Goal: Information Seeking & Learning: Check status

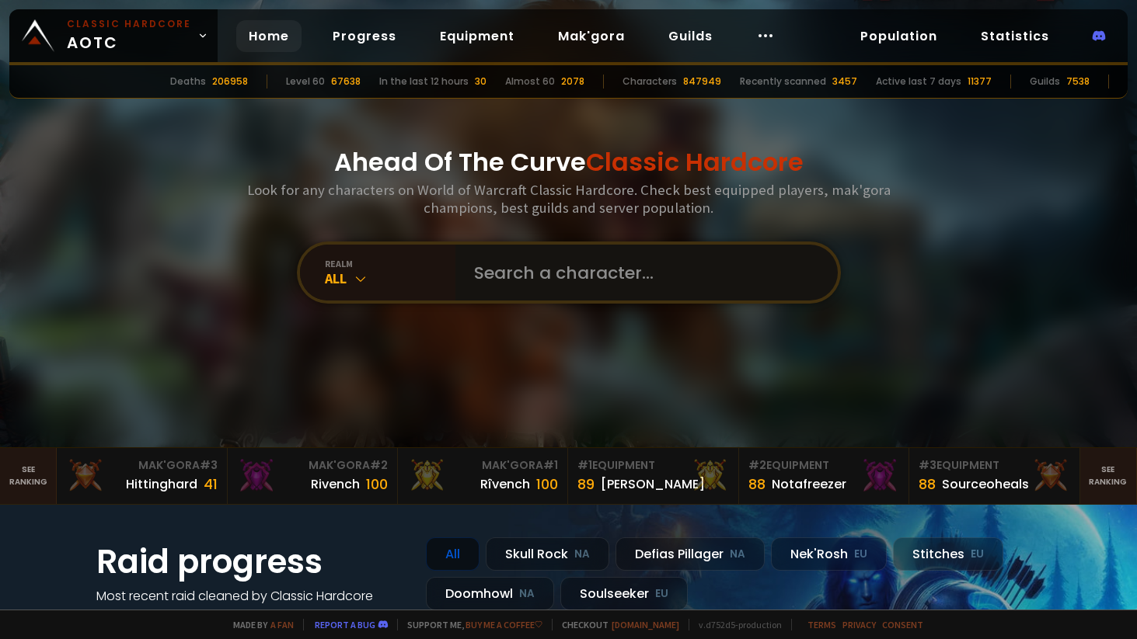
click at [496, 279] on input "text" at bounding box center [642, 273] width 354 height 56
type input "q"
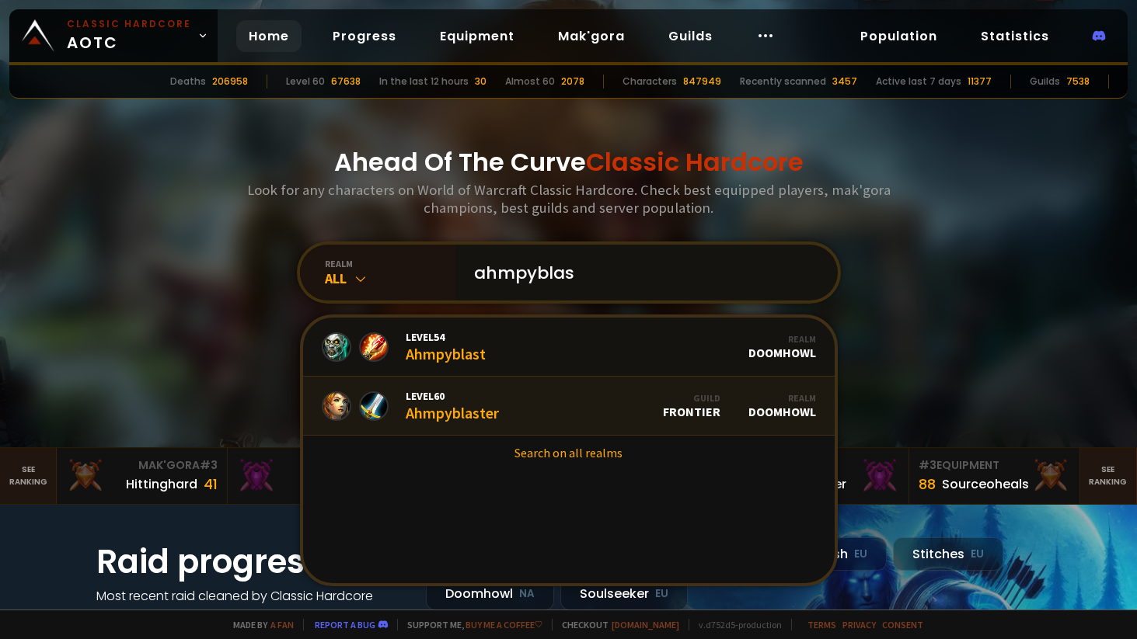
type input "ahmpyblas"
click at [472, 408] on div "Level 60 Ahmpyblaster" at bounding box center [452, 405] width 93 height 33
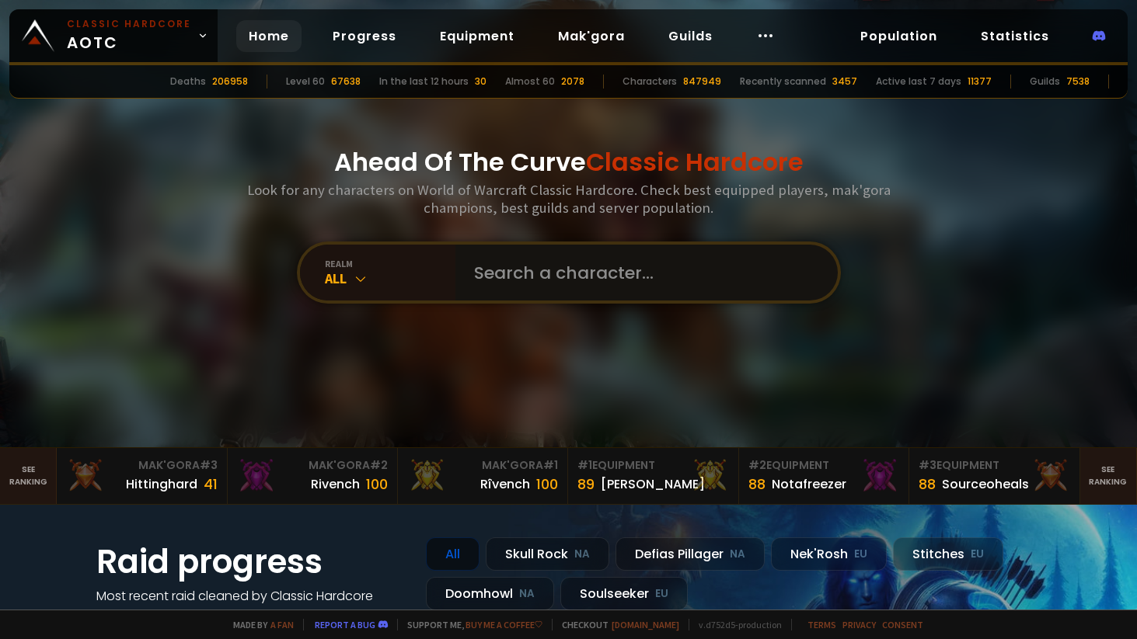
click at [508, 247] on input "text" at bounding box center [642, 273] width 354 height 56
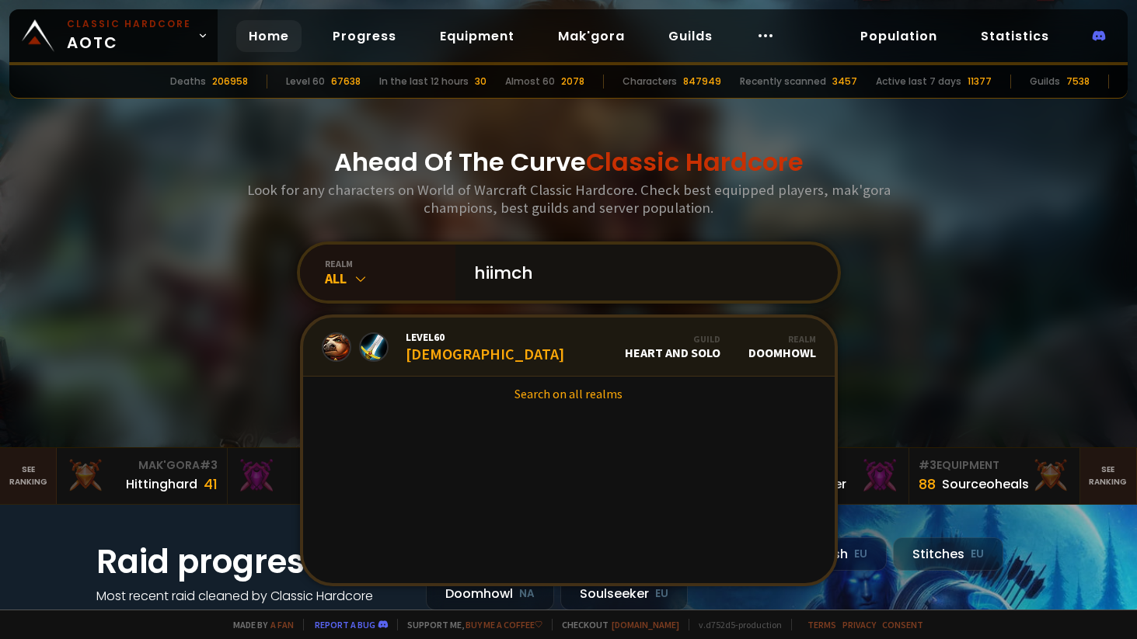
type input "hiimch"
click at [441, 340] on span "Level 60" at bounding box center [485, 337] width 158 height 14
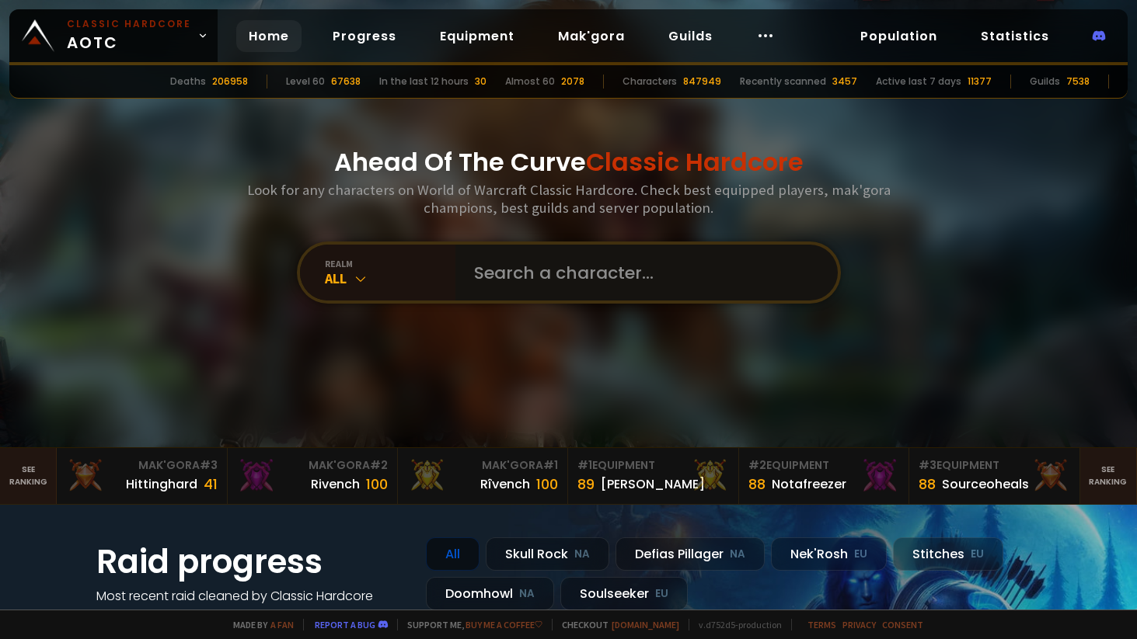
click at [513, 259] on input "text" at bounding box center [642, 273] width 354 height 56
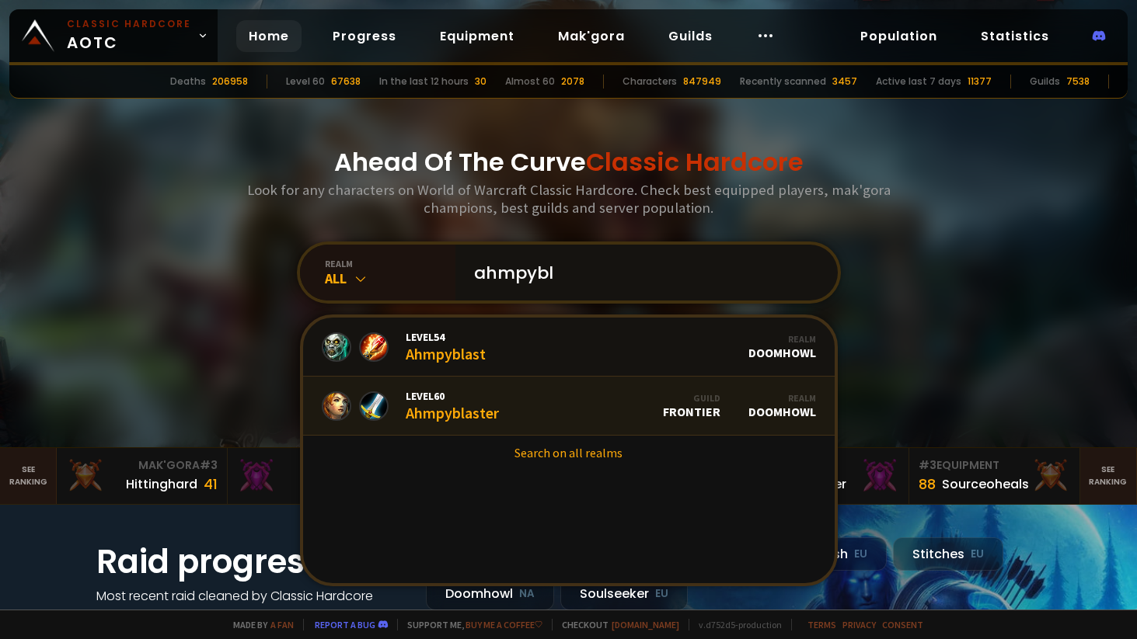
type input "ahmpybl"
click at [451, 409] on div "Level 60 Ahmpyblaster" at bounding box center [452, 405] width 93 height 33
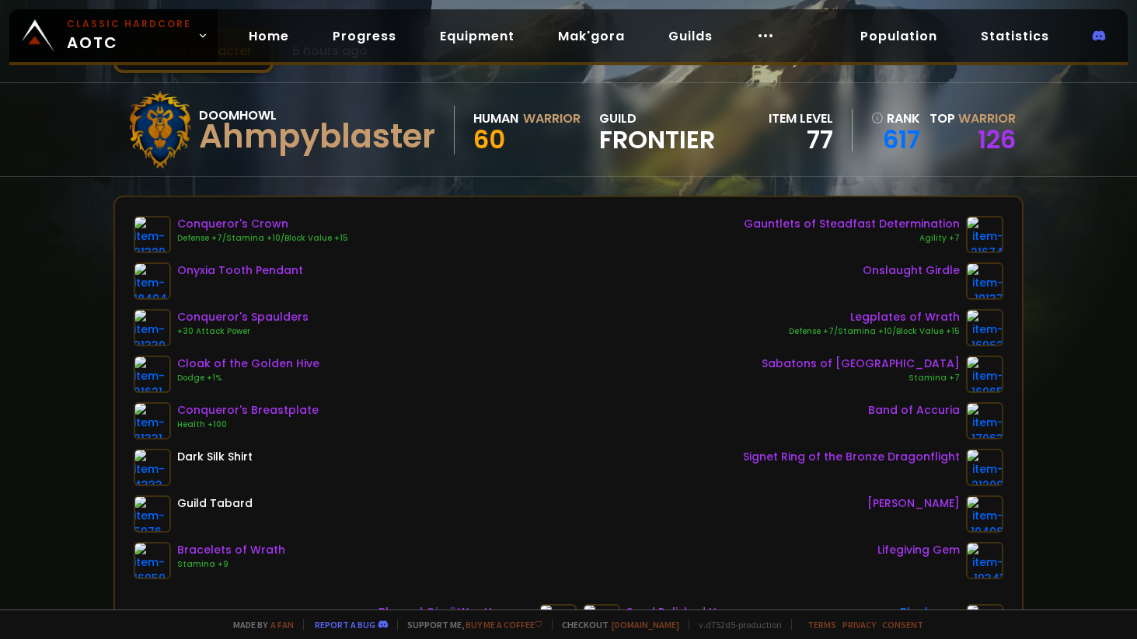
scroll to position [81, 0]
click at [895, 146] on link "617" at bounding box center [895, 138] width 49 height 23
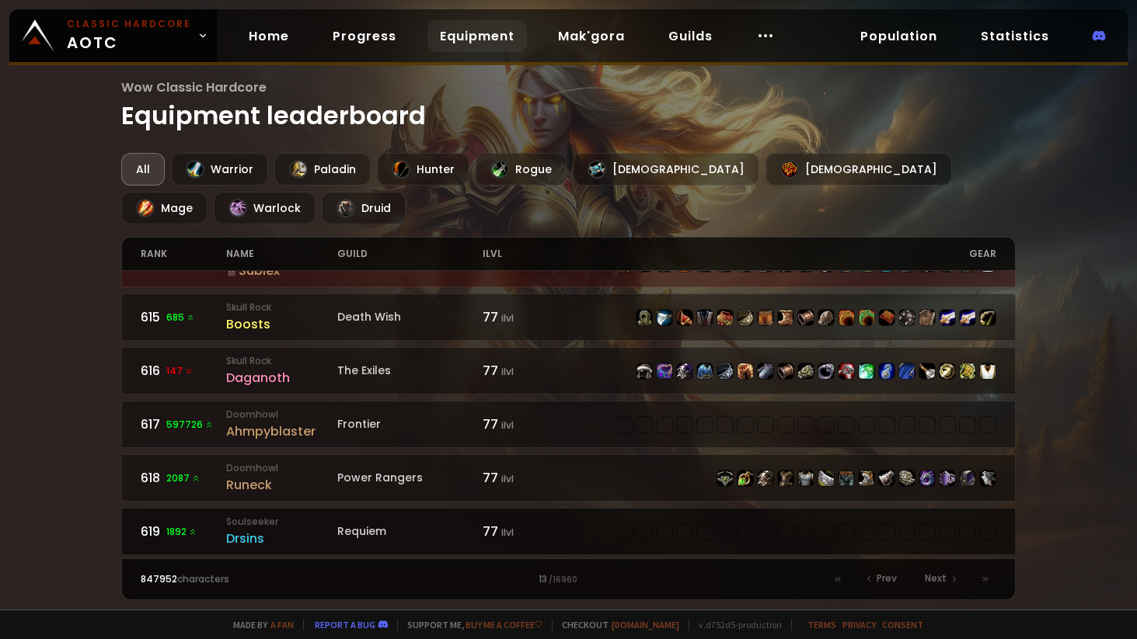
scroll to position [688, 0]
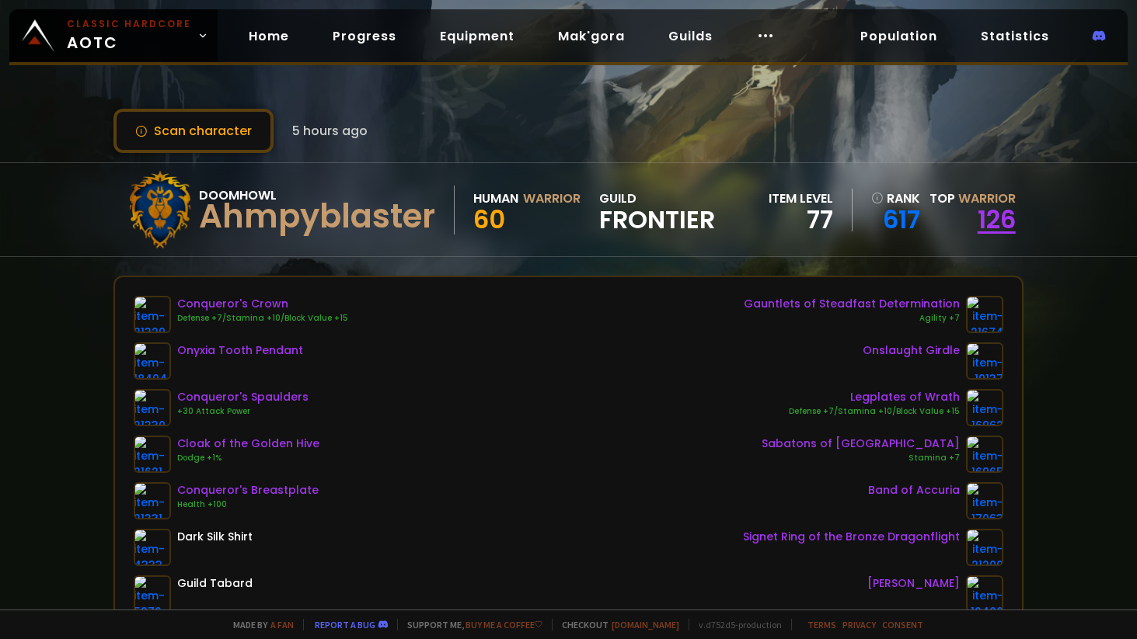
click at [993, 212] on link "126" at bounding box center [996, 219] width 38 height 35
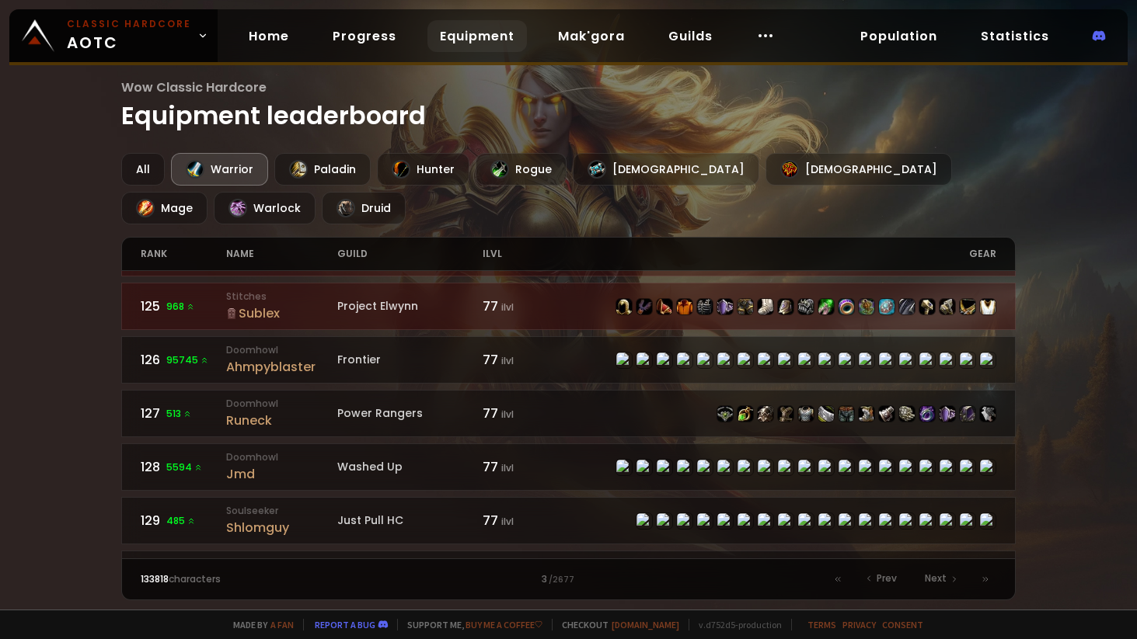
scroll to position [1318, 0]
